Goal: Book appointment/travel/reservation

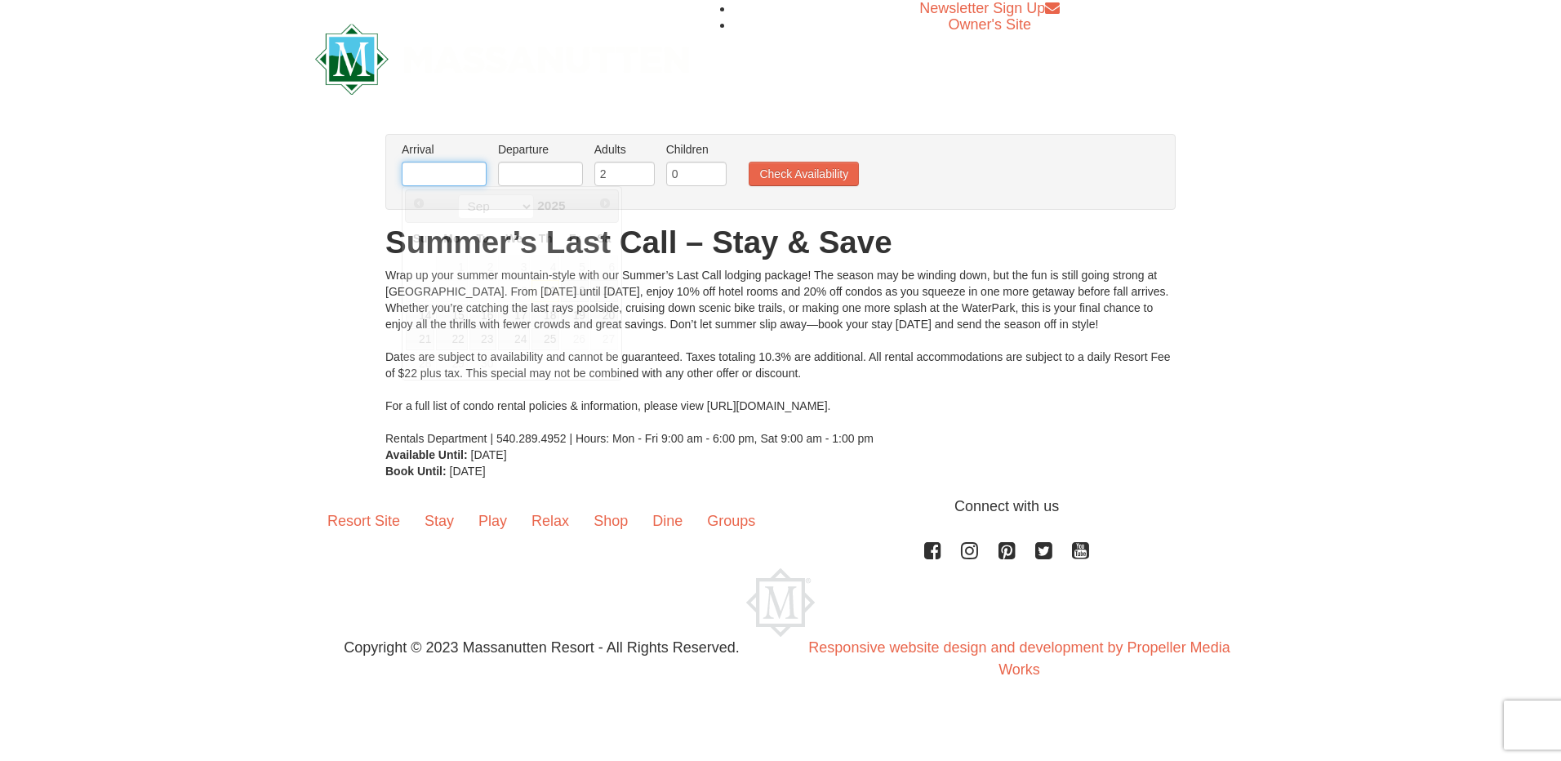
click at [447, 179] on input "text" at bounding box center [444, 174] width 85 height 24
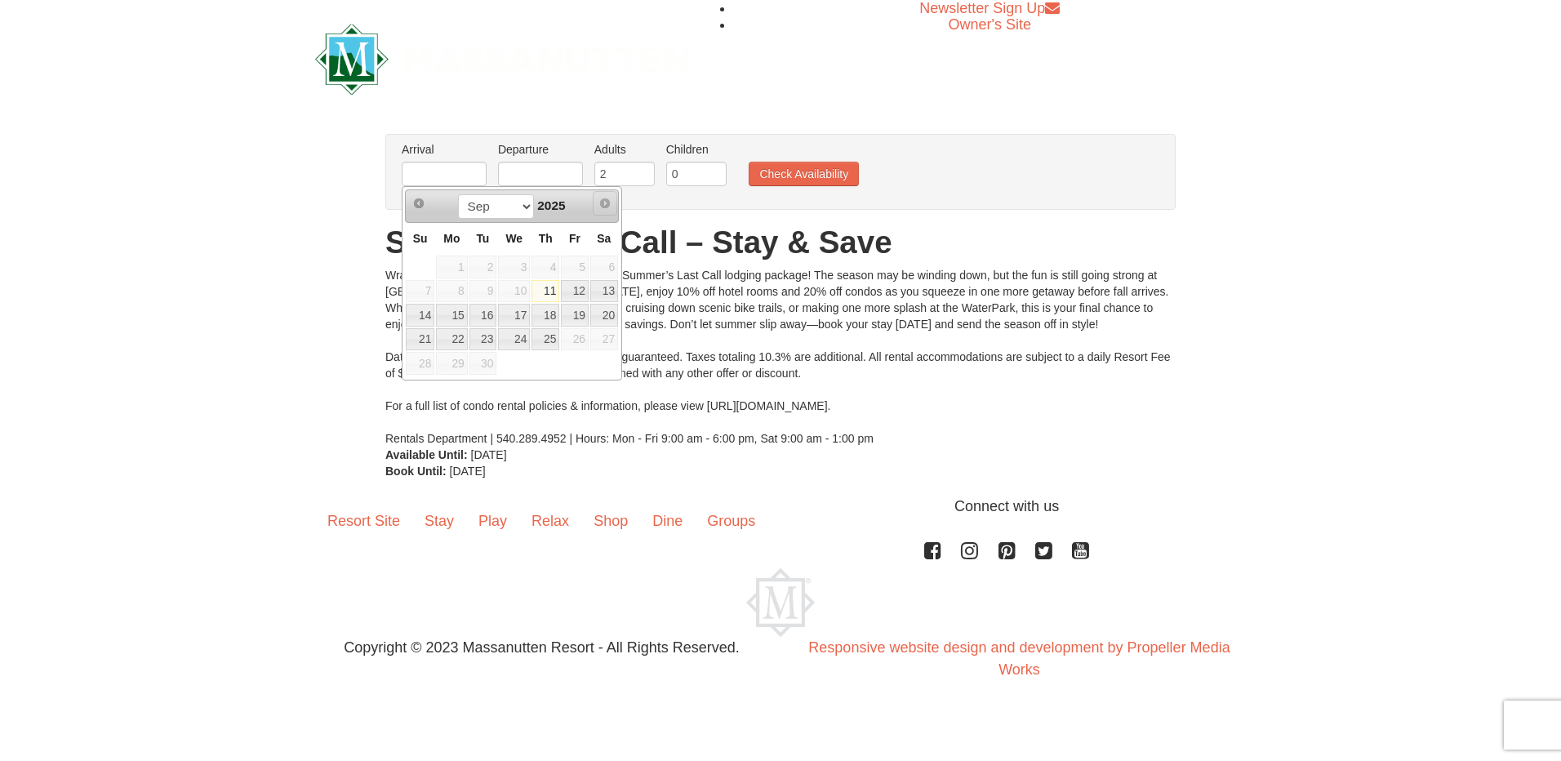
click at [604, 198] on span "Next" at bounding box center [604, 203] width 13 height 13
click at [603, 203] on span "Next" at bounding box center [604, 203] width 13 height 13
click at [424, 206] on span "Prev" at bounding box center [418, 203] width 13 height 13
click at [607, 88] on img at bounding box center [502, 59] width 374 height 71
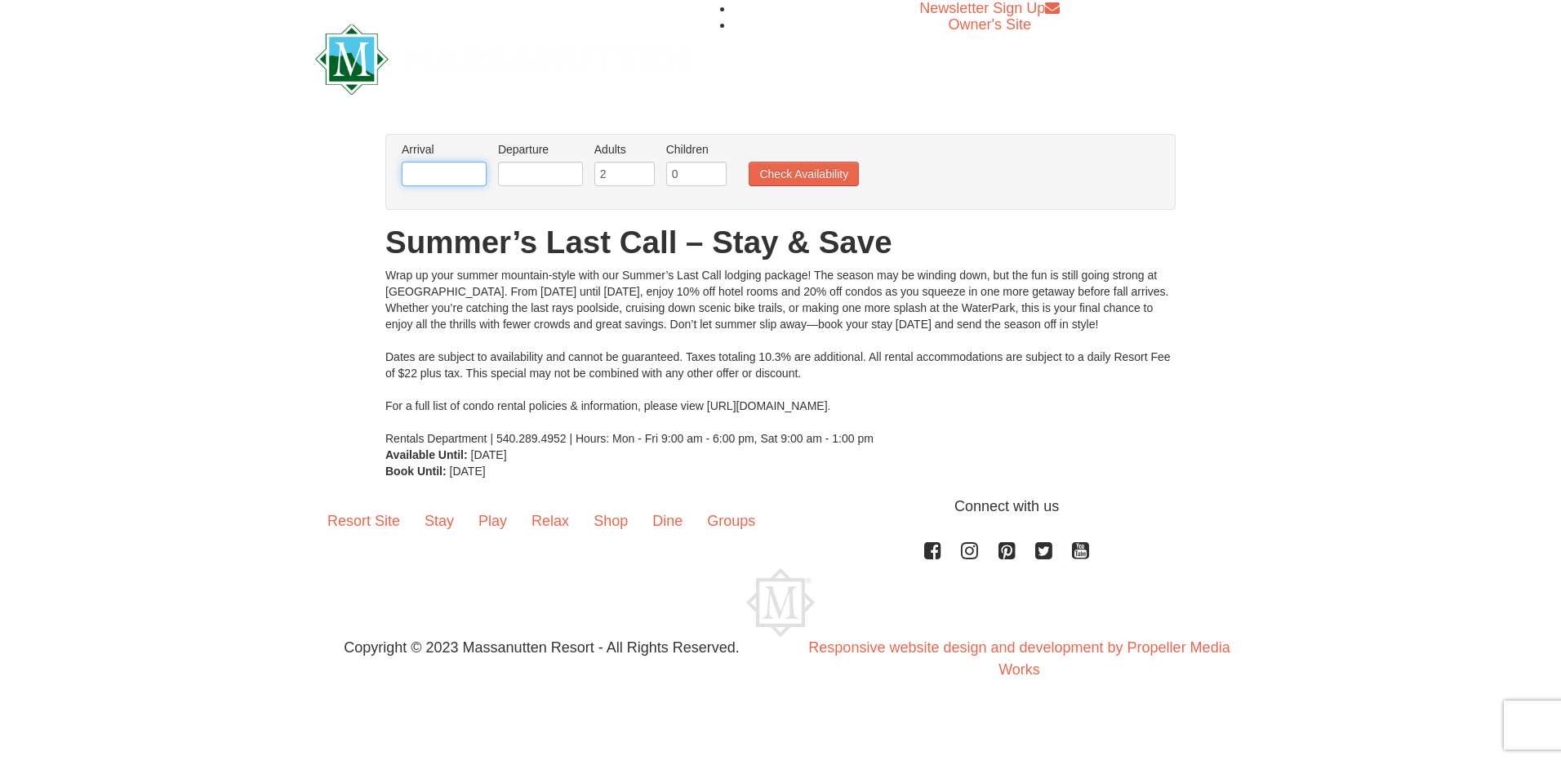
click at [465, 176] on input "text" at bounding box center [444, 174] width 85 height 24
